Goal: Task Accomplishment & Management: Manage account settings

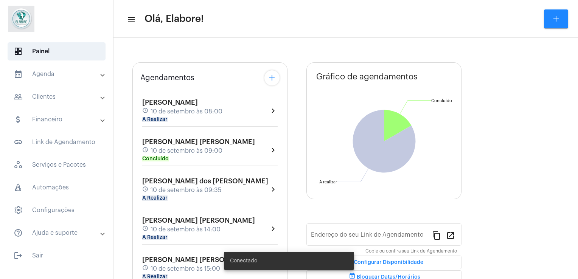
type input "[URL][DOMAIN_NAME]"
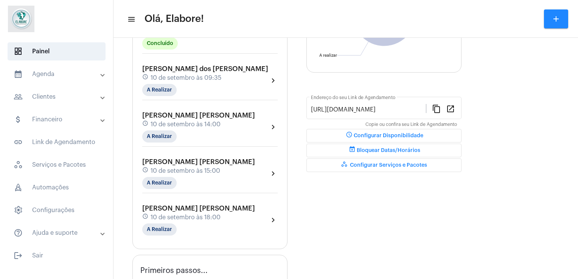
scroll to position [154, 0]
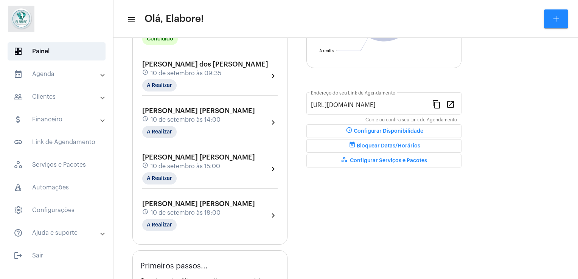
click at [204, 165] on span "10 de setembro às 15:00" at bounding box center [186, 166] width 70 height 7
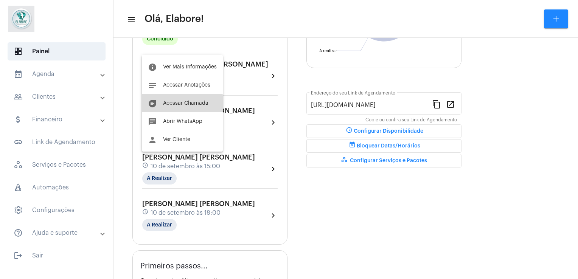
click at [175, 104] on span "Acessar Chamada" at bounding box center [185, 103] width 45 height 5
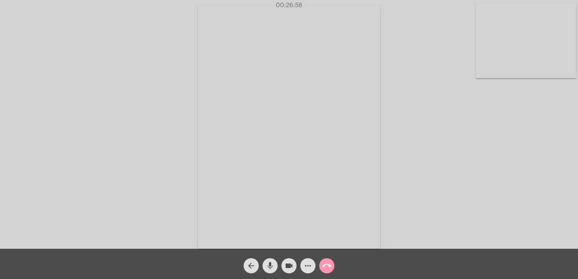
click at [433, 167] on div "Acessando Câmera e Microfone..." at bounding box center [289, 126] width 577 height 249
click at [252, 257] on div "arrow_back" at bounding box center [251, 264] width 19 height 19
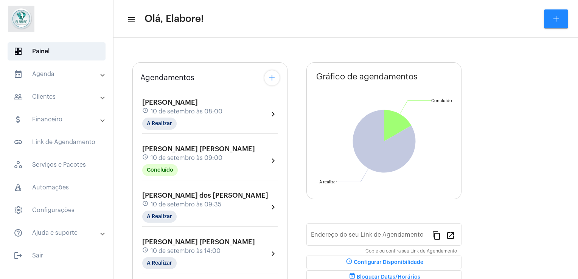
type input "[URL][DOMAIN_NAME]"
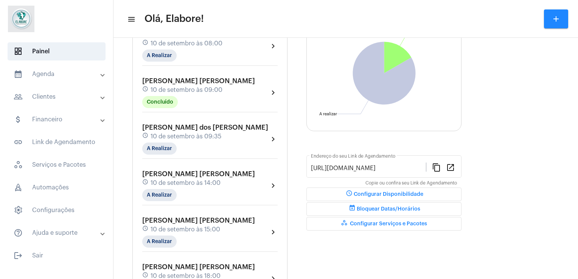
scroll to position [95, 0]
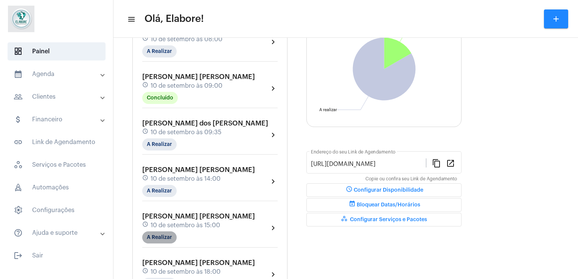
click at [162, 237] on mat-chip "A Realizar" at bounding box center [159, 238] width 34 height 12
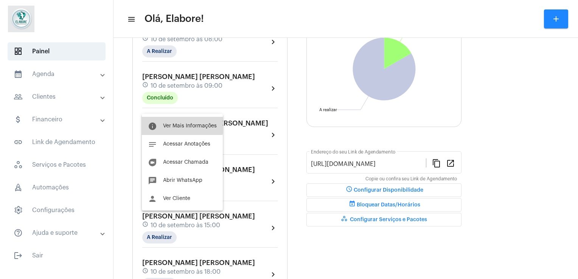
click at [169, 121] on button "info Ver Mais Informações" at bounding box center [182, 126] width 81 height 18
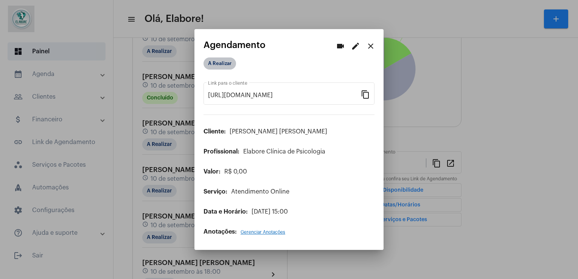
click at [225, 62] on mat-chip "A Realizar" at bounding box center [220, 64] width 33 height 12
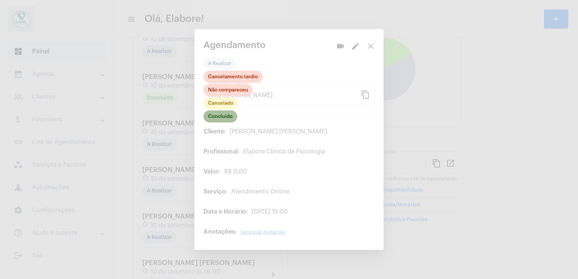
click at [228, 119] on mat-chip "Concluído" at bounding box center [221, 117] width 34 height 12
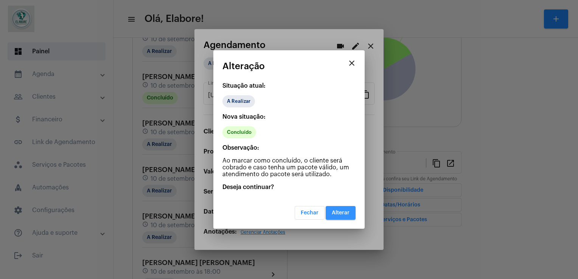
click at [344, 216] on button "Alterar" at bounding box center [341, 213] width 30 height 14
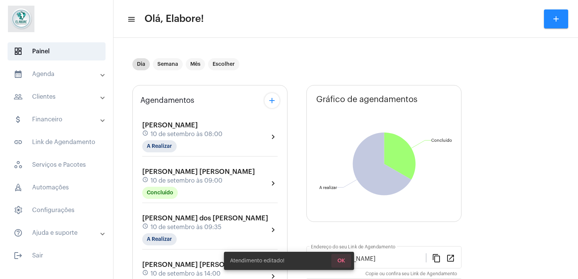
click at [345, 264] on button "OK" at bounding box center [342, 261] width 20 height 14
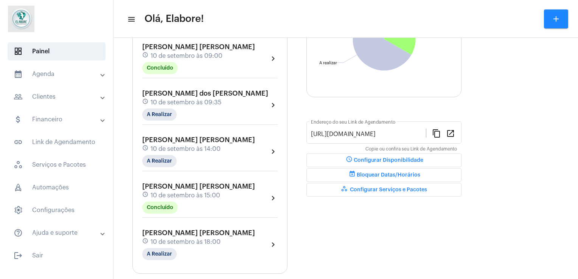
scroll to position [138, 0]
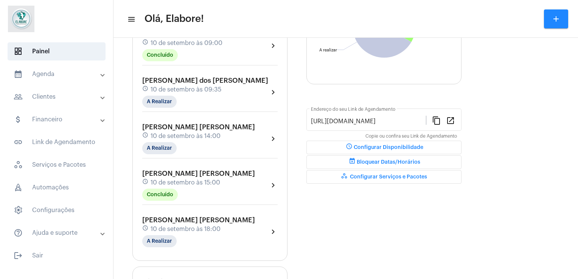
click at [227, 225] on div "schedule 10 de setembro às 18:00" at bounding box center [198, 229] width 113 height 8
